Goal: Find specific page/section: Find specific page/section

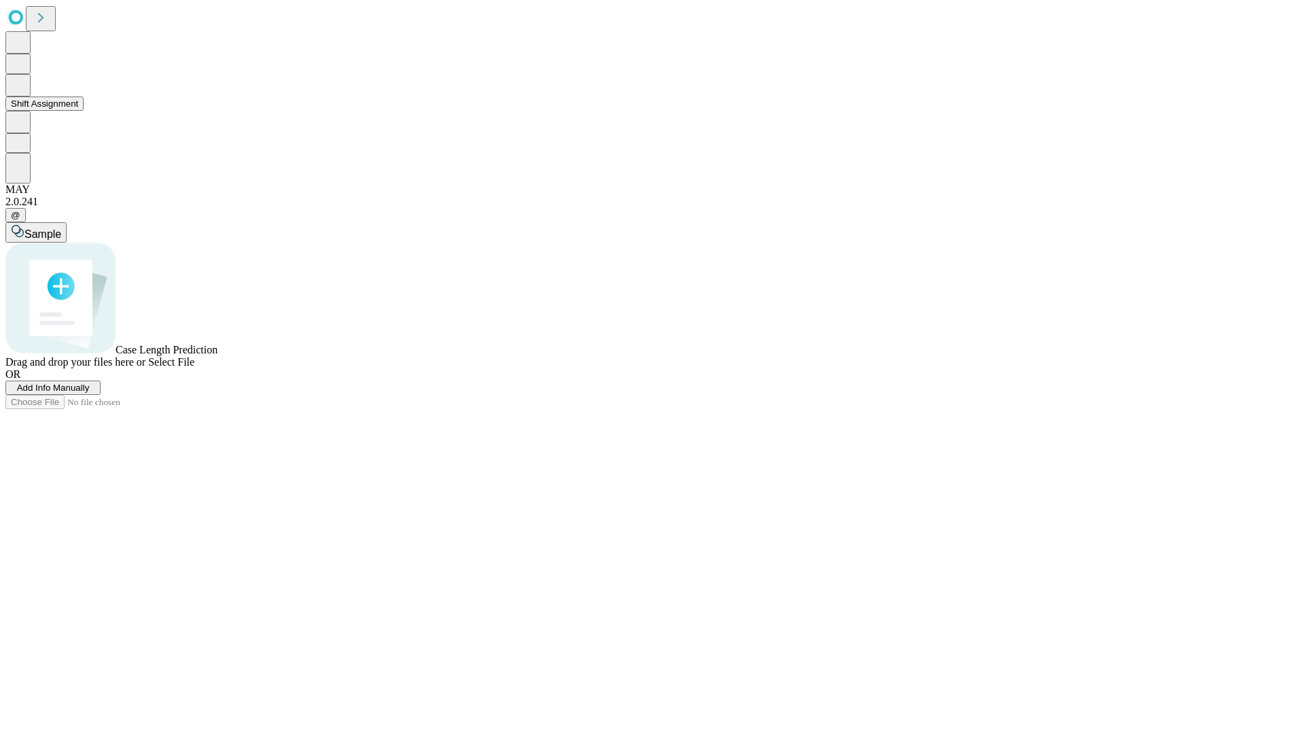
click at [84, 111] on button "Shift Assignment" at bounding box center [44, 104] width 78 height 14
